Goal: Information Seeking & Learning: Learn about a topic

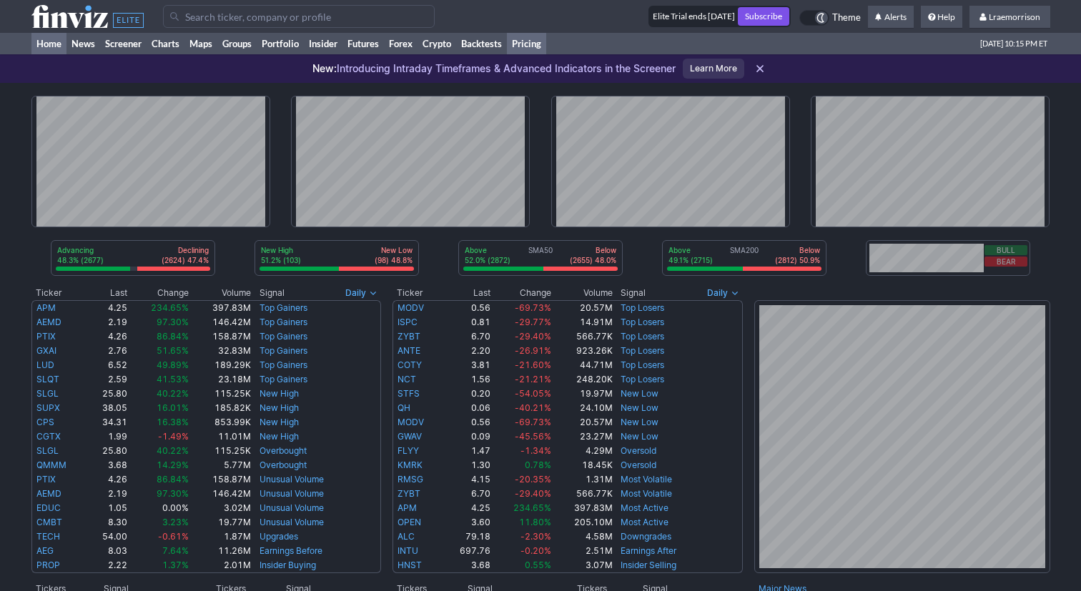
click at [533, 49] on link "Pricing" at bounding box center [526, 43] width 39 height 21
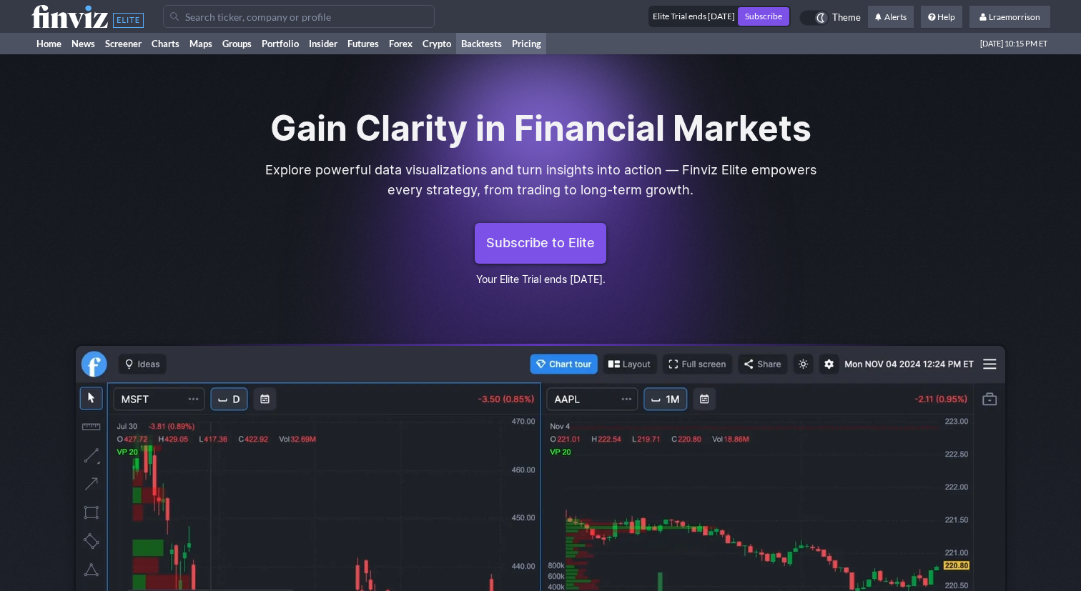
click at [486, 47] on link "Backtests" at bounding box center [481, 43] width 51 height 21
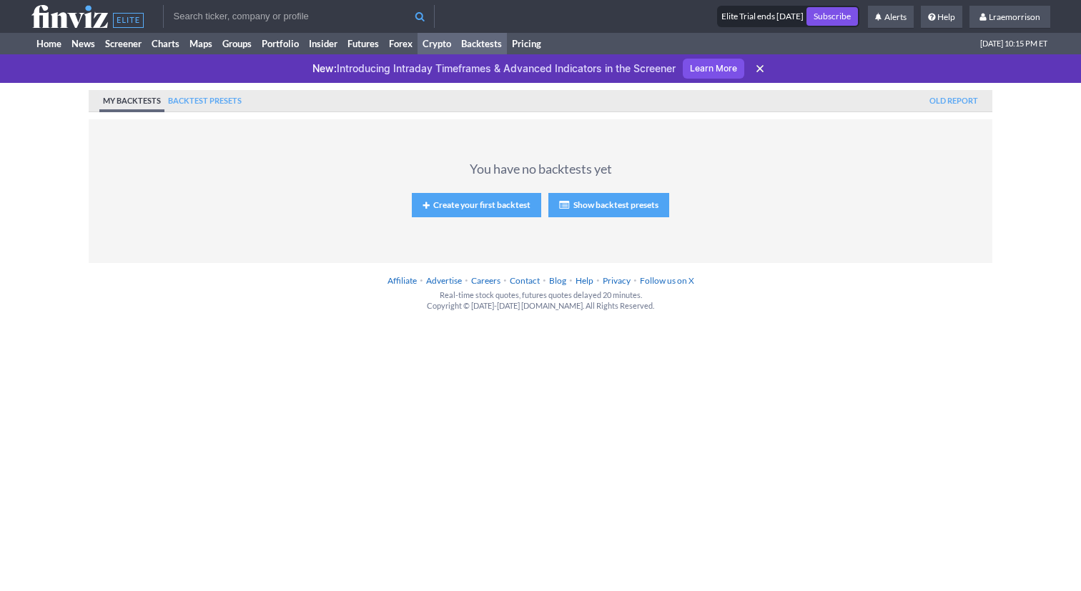
click at [437, 42] on link "Crypto" at bounding box center [437, 43] width 39 height 21
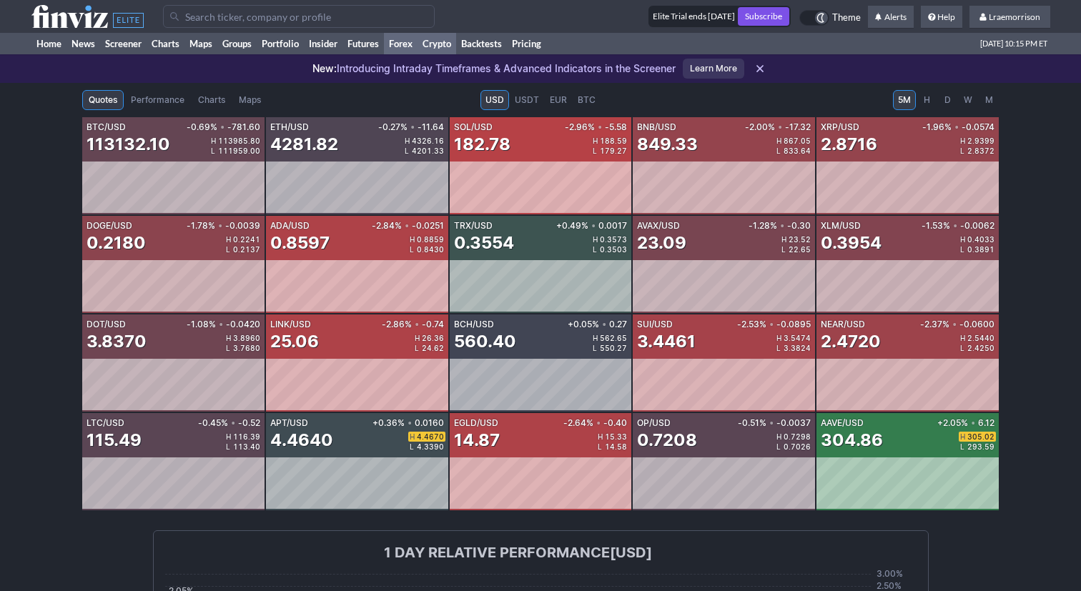
click at [403, 49] on link "Forex" at bounding box center [401, 43] width 34 height 21
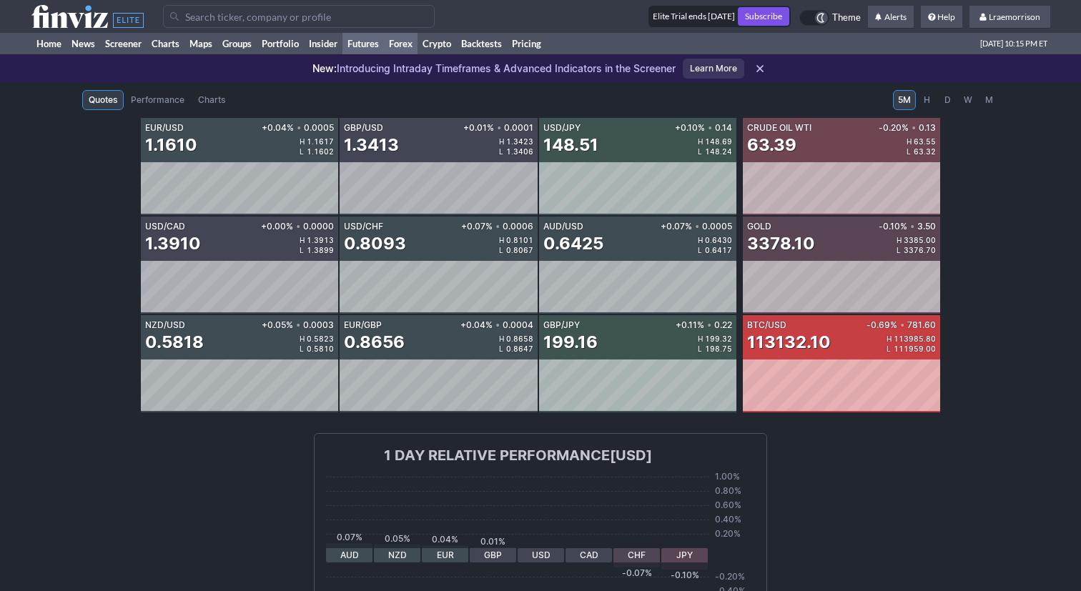
click at [378, 46] on link "Futures" at bounding box center [363, 43] width 41 height 21
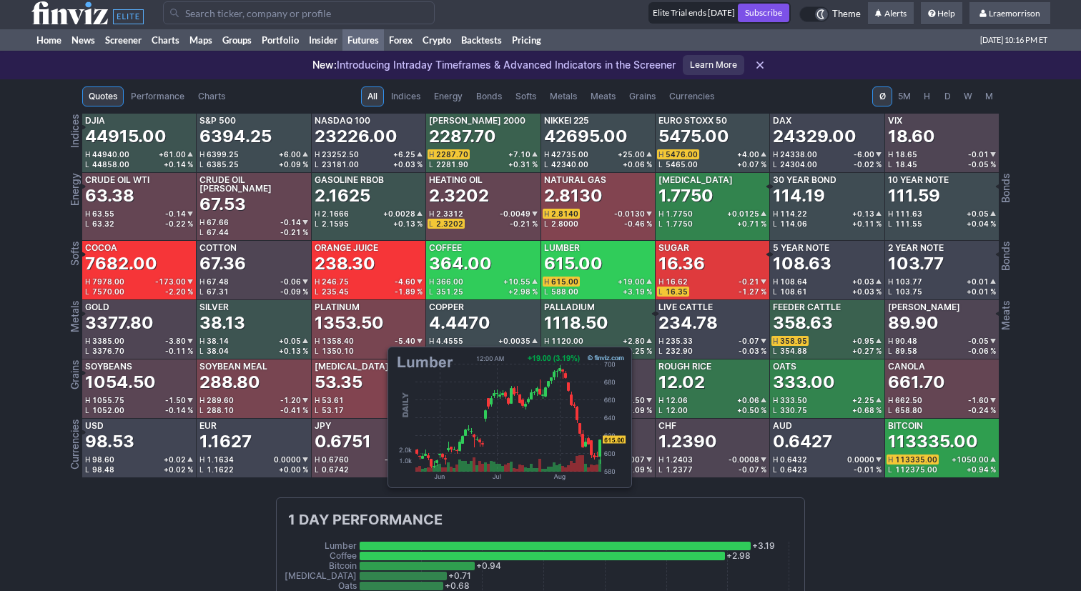
scroll to position [1, 0]
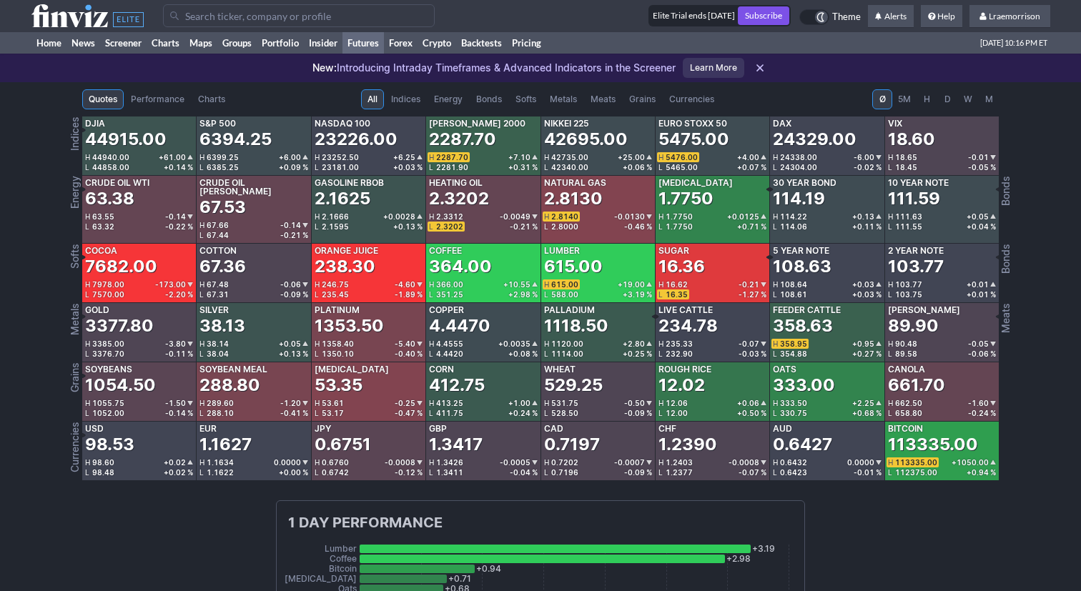
click at [611, 105] on span "Meats" at bounding box center [603, 99] width 25 height 14
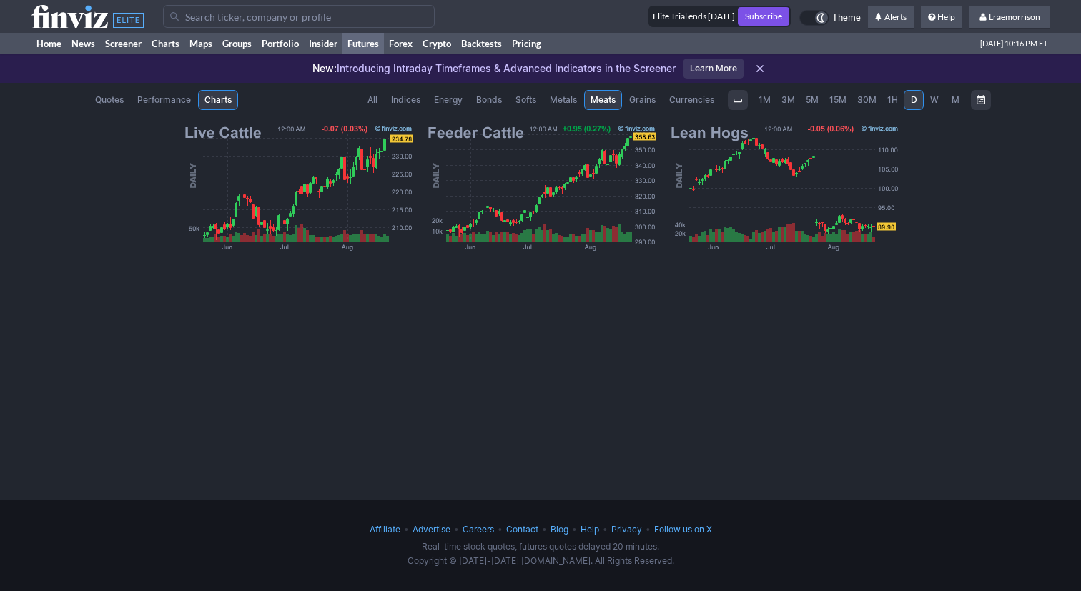
click at [340, 190] on img at bounding box center [298, 188] width 232 height 129
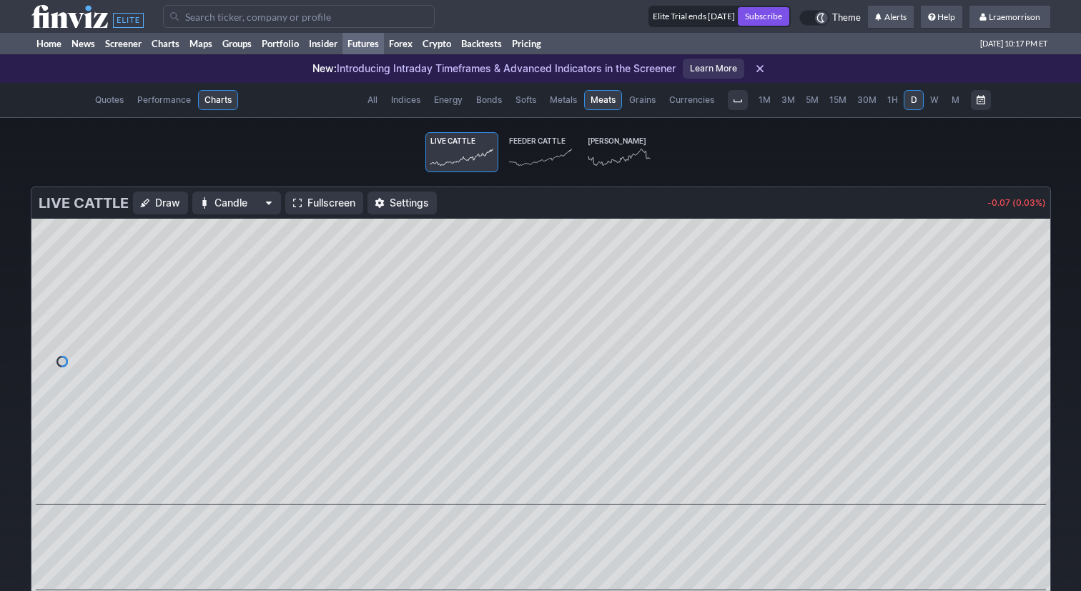
click at [653, 101] on span "Grains" at bounding box center [642, 100] width 26 height 14
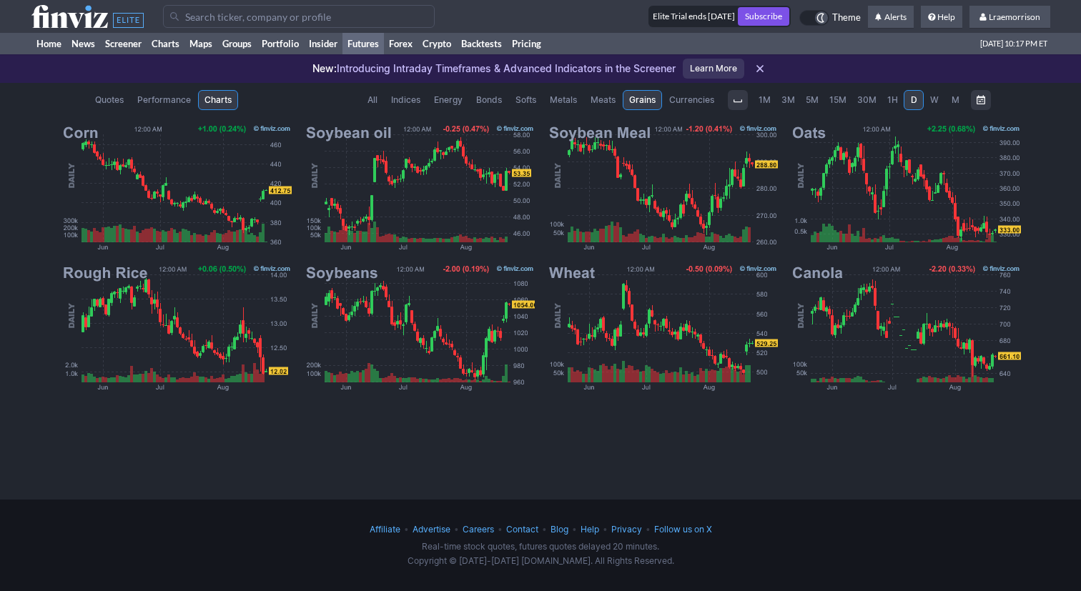
click at [673, 97] on span "Currencies" at bounding box center [691, 100] width 45 height 14
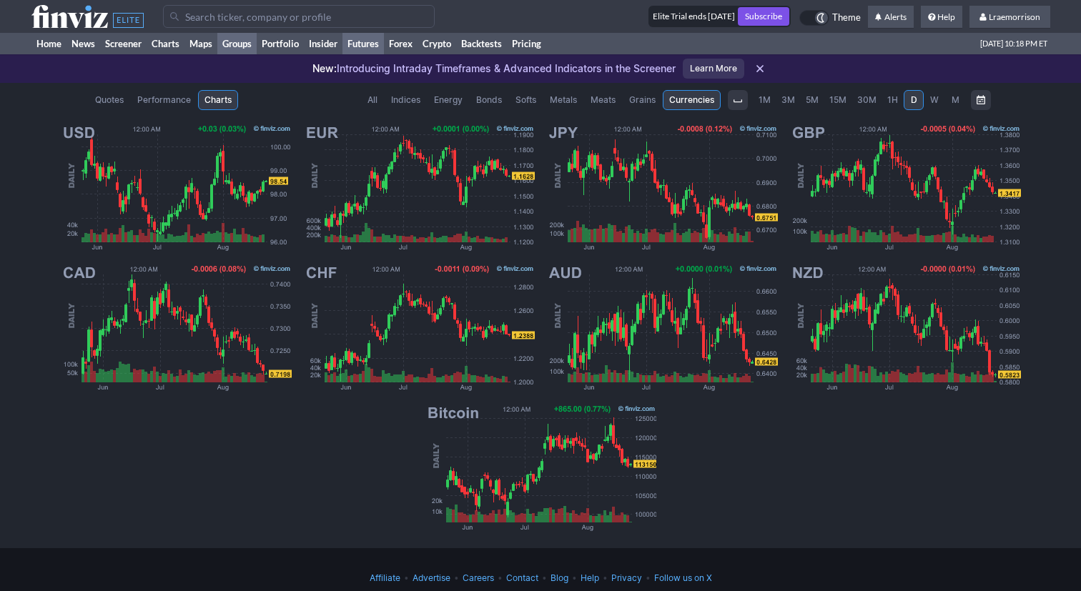
click at [243, 51] on link "Groups" at bounding box center [236, 43] width 39 height 21
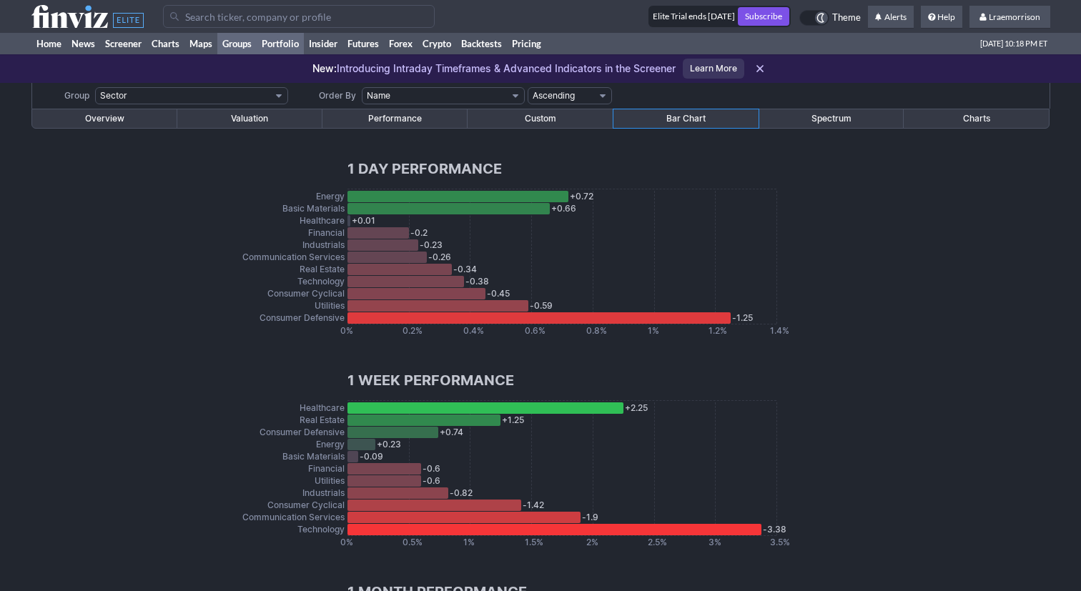
click at [283, 46] on link "Portfolio" at bounding box center [280, 43] width 47 height 21
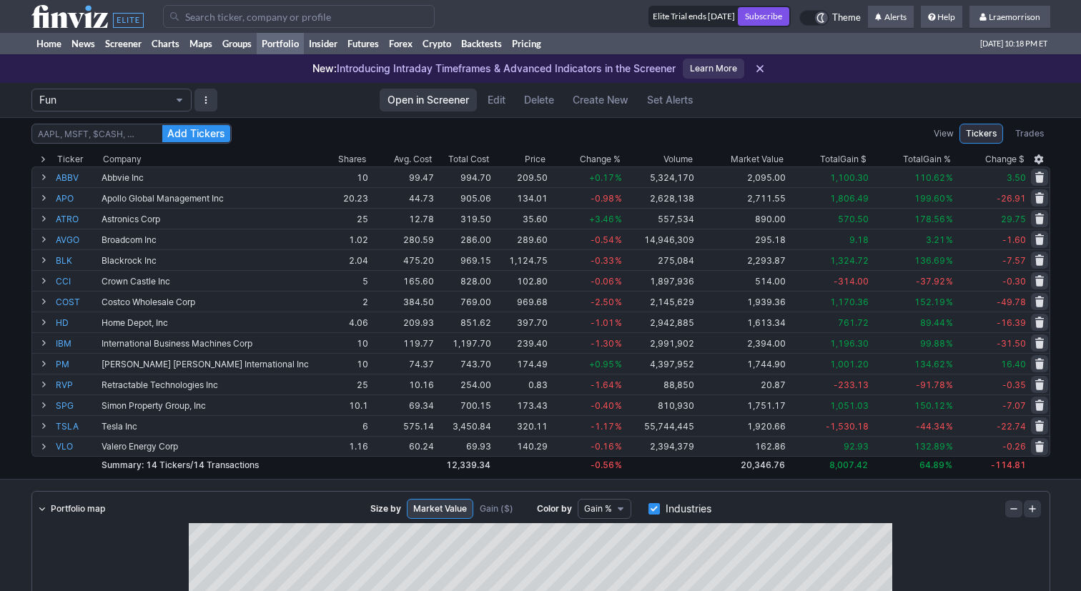
click at [202, 18] on input "Search" at bounding box center [299, 16] width 272 height 23
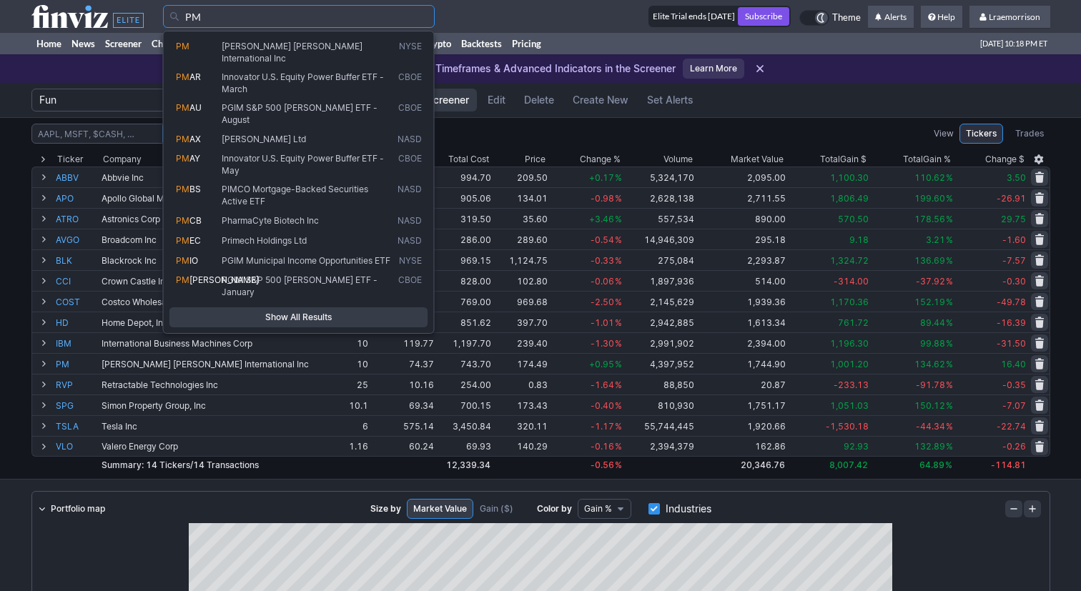
type input "PM"
click at [229, 49] on span "Philip Morris International Inc" at bounding box center [292, 52] width 141 height 23
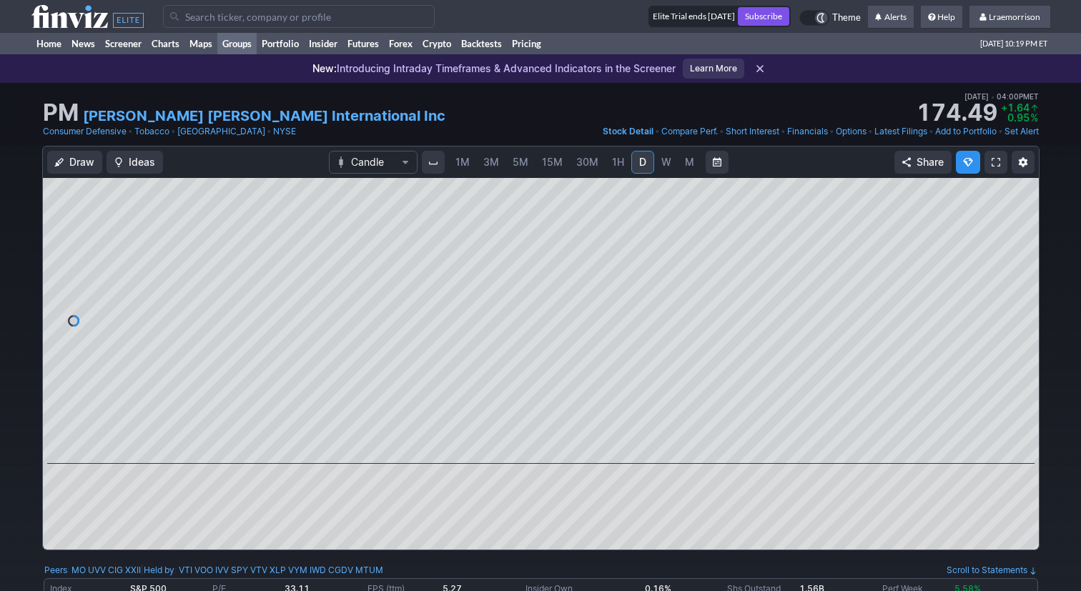
click at [236, 46] on link "Groups" at bounding box center [236, 43] width 39 height 21
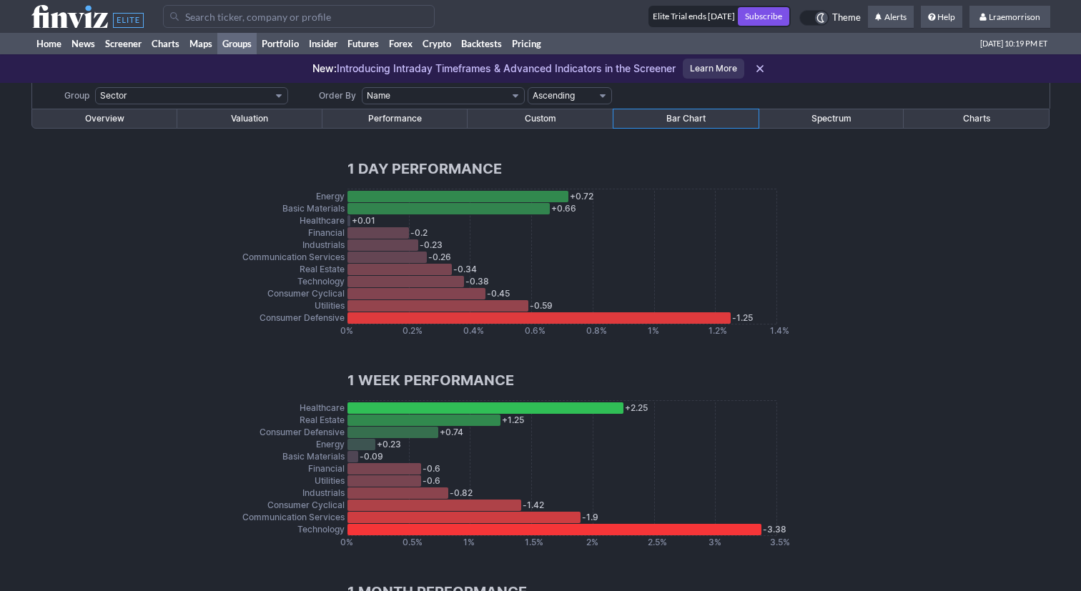
click at [281, 45] on link "Portfolio" at bounding box center [280, 43] width 47 height 21
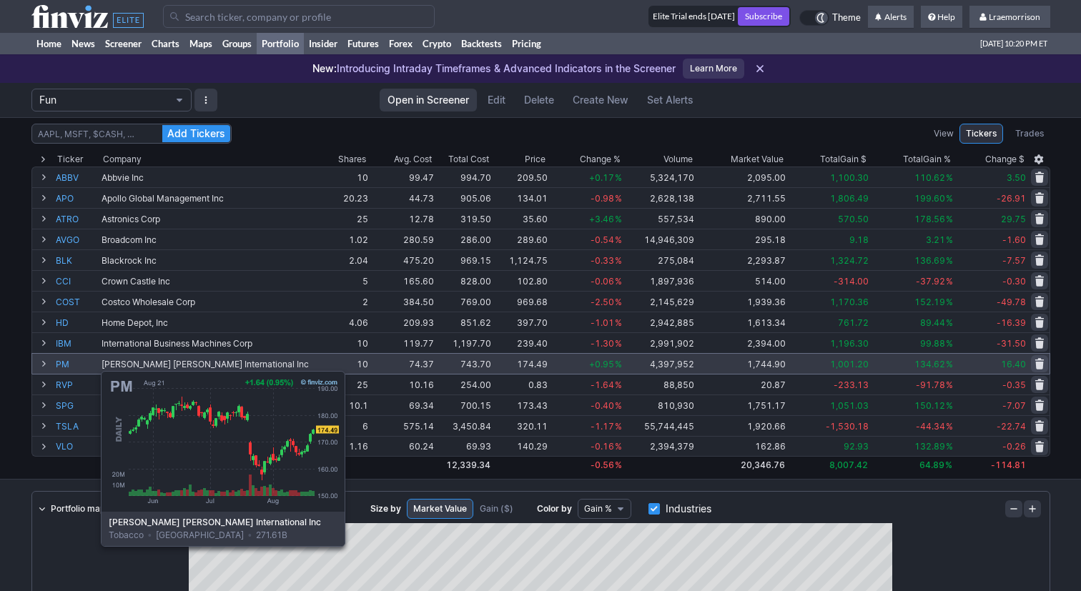
click at [65, 364] on link "PM" at bounding box center [77, 364] width 43 height 20
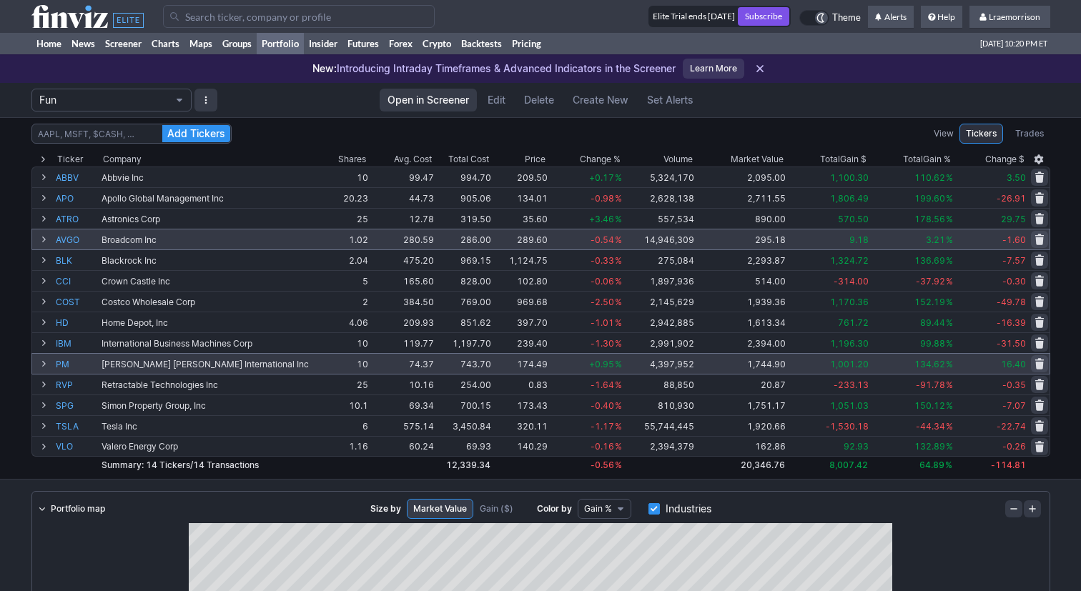
click at [120, 246] on td "Broadcom Inc" at bounding box center [209, 239] width 218 height 21
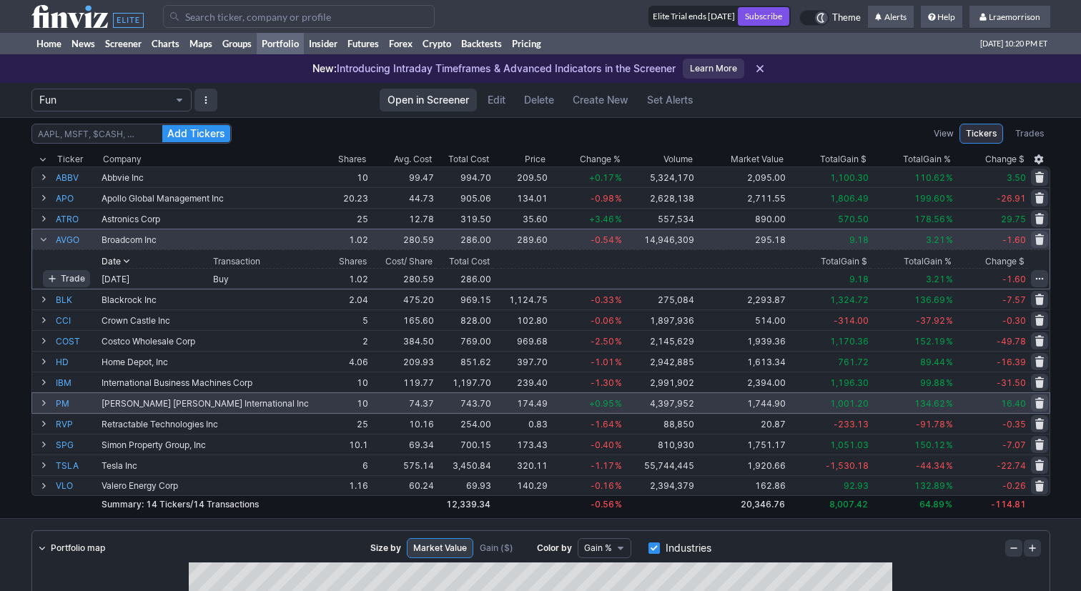
click at [105, 237] on div "Broadcom Inc" at bounding box center [209, 240] width 215 height 11
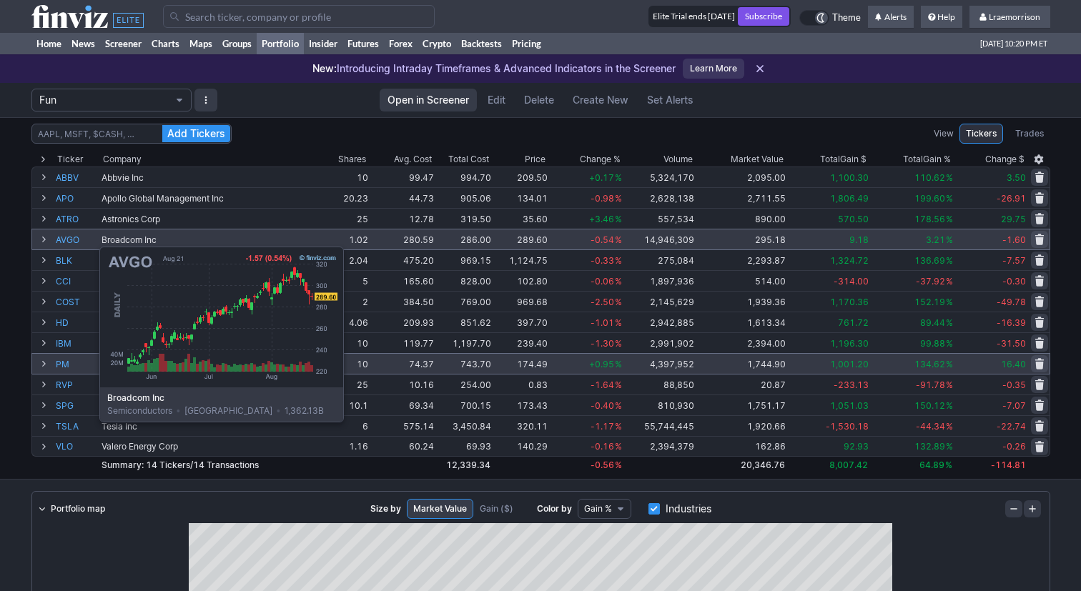
click at [64, 240] on link "AVGO" at bounding box center [77, 240] width 43 height 20
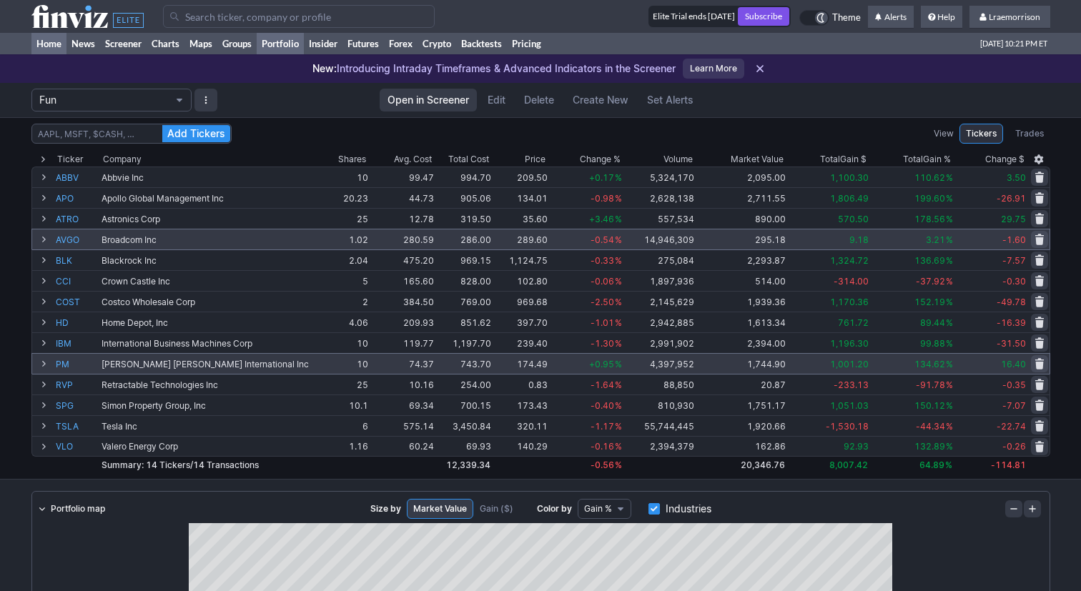
click at [57, 47] on link "Home" at bounding box center [48, 43] width 35 height 21
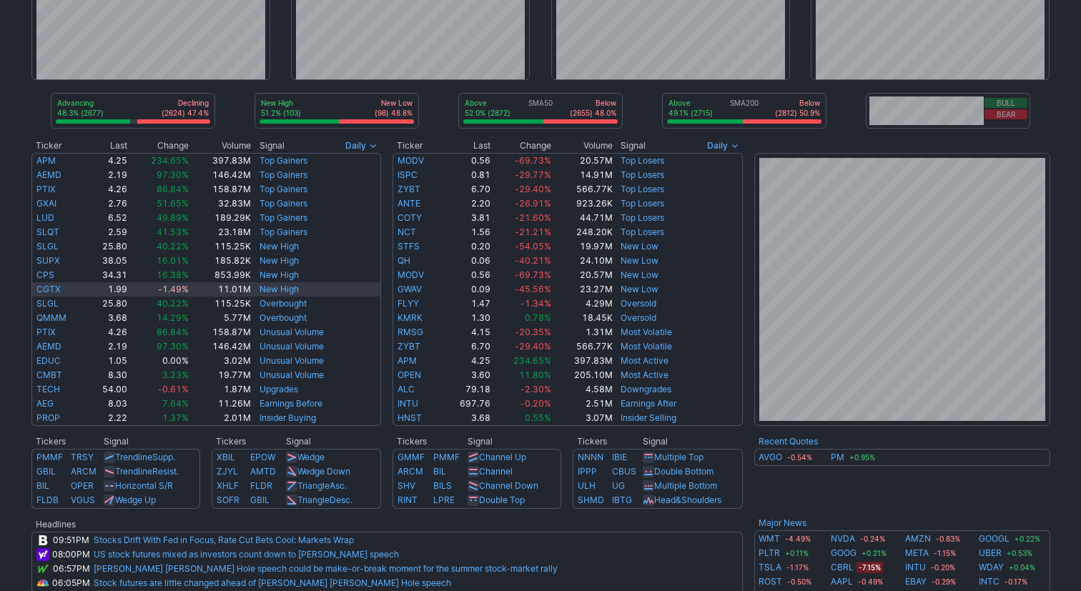
scroll to position [149, 0]
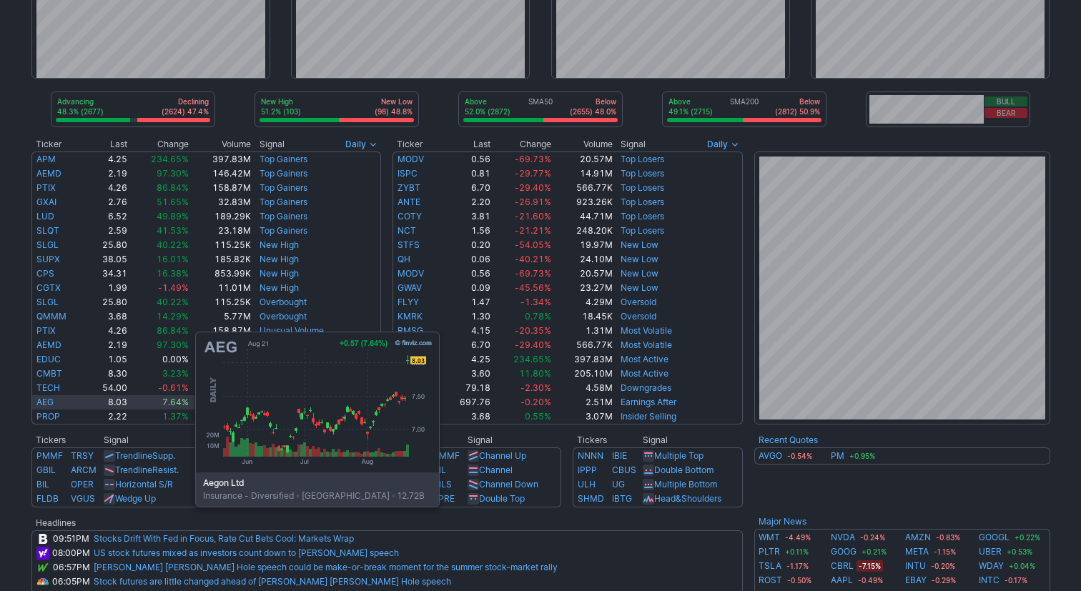
click at [52, 400] on link "AEG" at bounding box center [44, 402] width 17 height 11
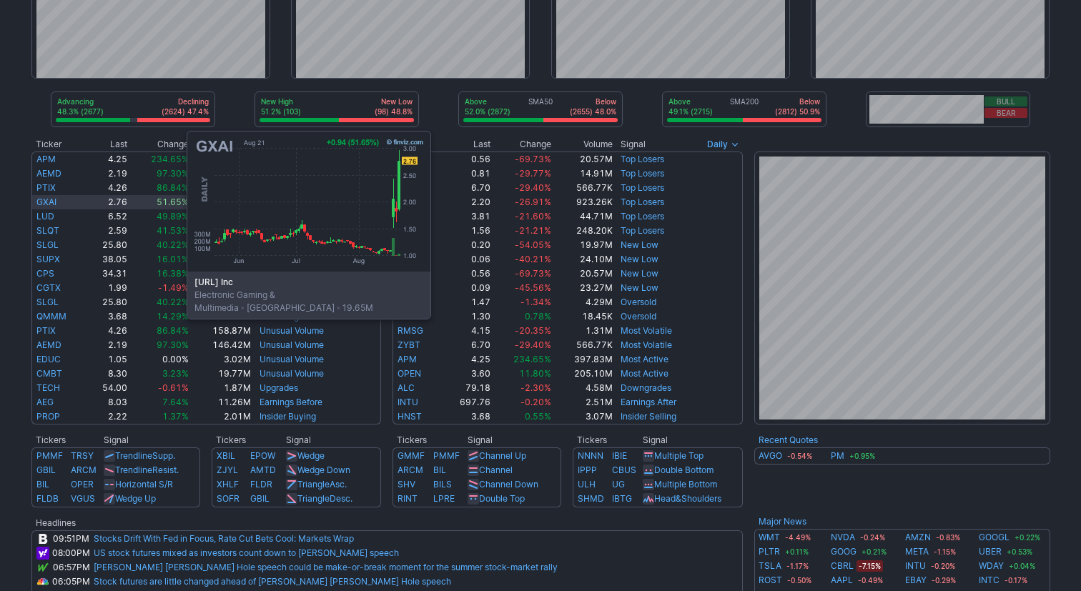
click at [44, 199] on link "GXAI" at bounding box center [46, 202] width 20 height 11
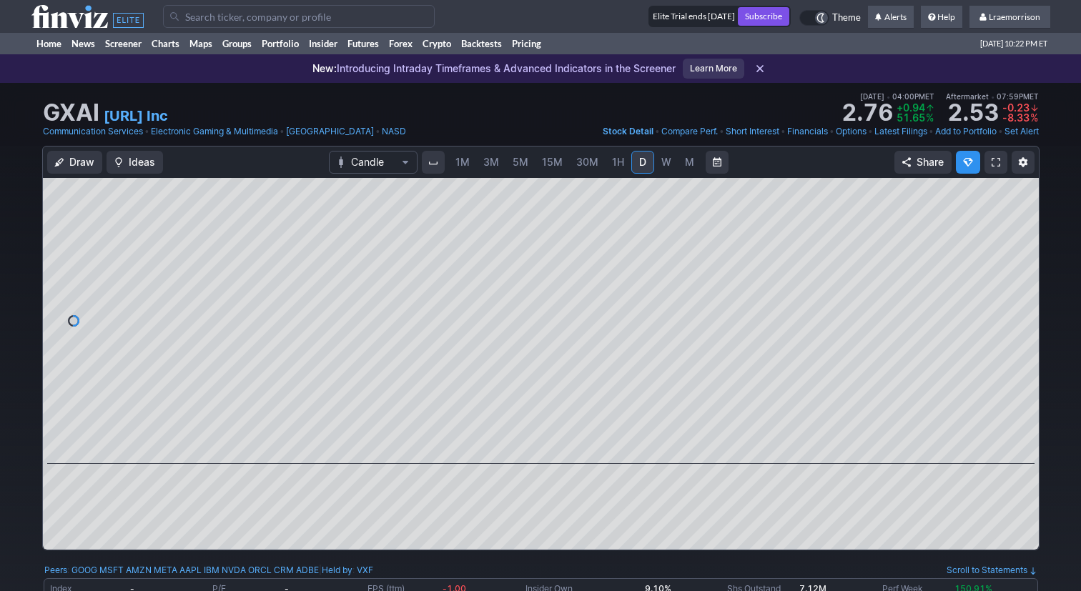
click at [466, 169] on link "1M" at bounding box center [462, 162] width 27 height 23
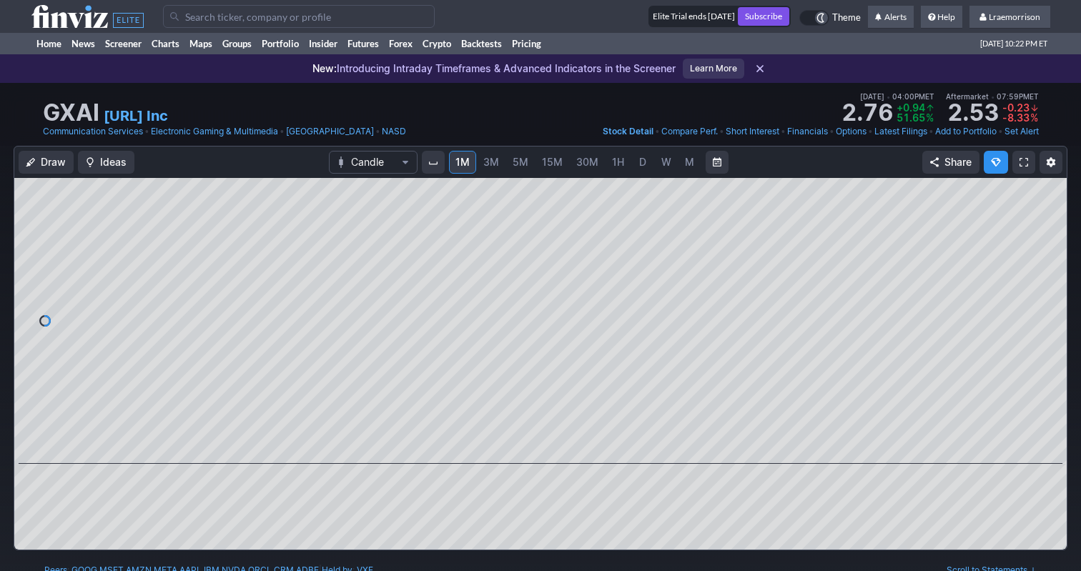
click at [218, 16] on input "Search" at bounding box center [299, 16] width 272 height 23
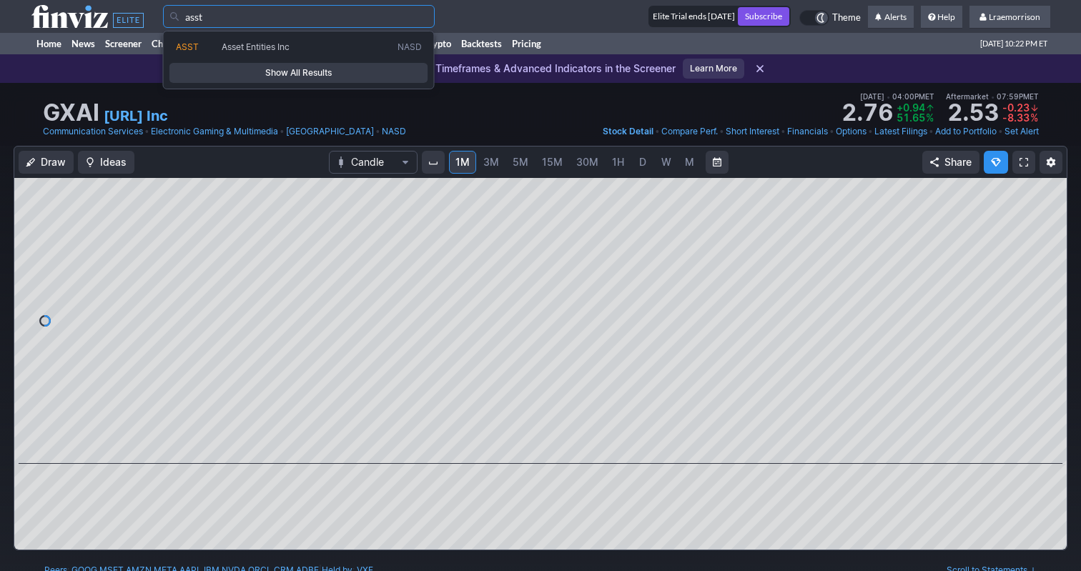
click at [241, 45] on span "Asset Entities Inc" at bounding box center [256, 46] width 68 height 11
type input "ASST"
